Goal: Find specific page/section: Find specific page/section

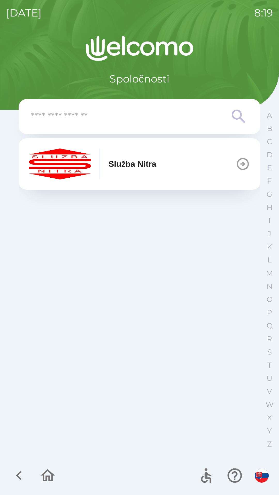
click at [148, 167] on p "Služba Nitra" at bounding box center [132, 164] width 48 height 12
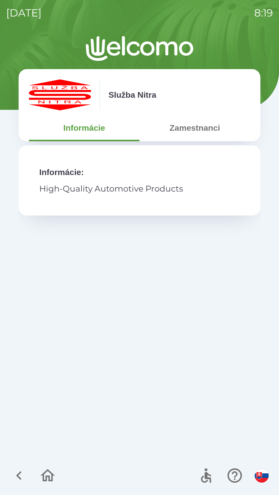
click at [187, 129] on button "Zamestnanci" at bounding box center [194, 128] width 110 height 19
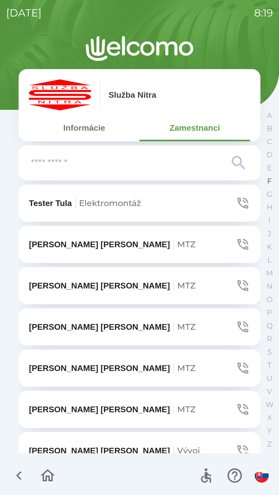
click at [268, 181] on p "F" at bounding box center [269, 181] width 5 height 9
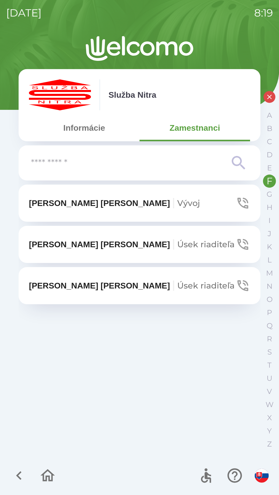
click at [69, 206] on p "[PERSON_NAME]" at bounding box center [114, 203] width 171 height 12
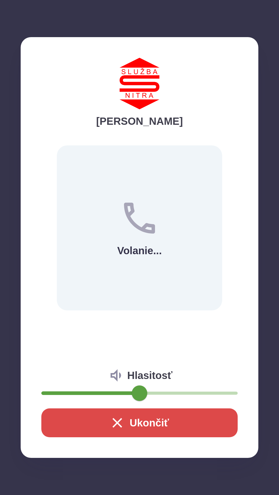
click at [145, 427] on button "Ukončiť" at bounding box center [139, 423] width 196 height 29
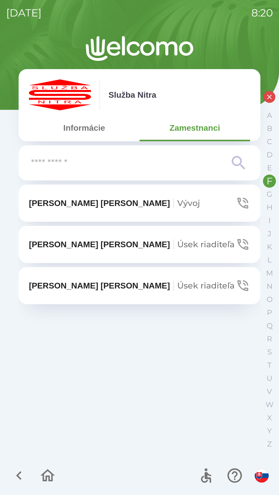
click at [88, 132] on button "Informácie" at bounding box center [84, 128] width 110 height 19
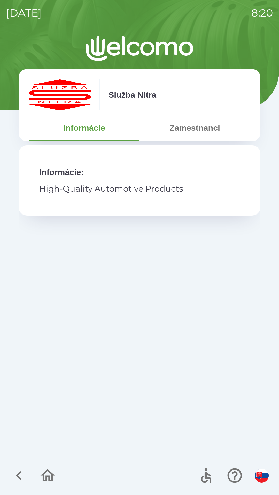
click at [120, 185] on p "High-Quality Automotive Products" at bounding box center [139, 189] width 200 height 12
click at [195, 131] on button "Zamestnanci" at bounding box center [194, 128] width 110 height 19
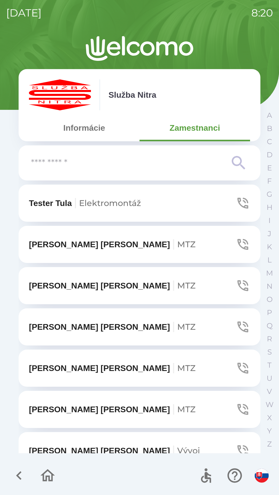
click at [47, 478] on icon "button" at bounding box center [47, 475] width 17 height 17
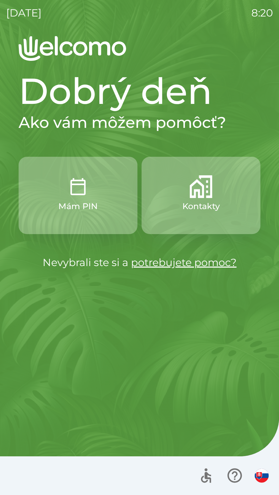
click at [85, 201] on p "Mám PIN" at bounding box center [77, 206] width 39 height 12
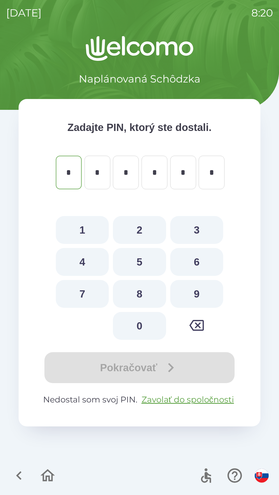
click at [26, 475] on icon "button" at bounding box center [18, 475] width 17 height 17
